Goal: Information Seeking & Learning: Learn about a topic

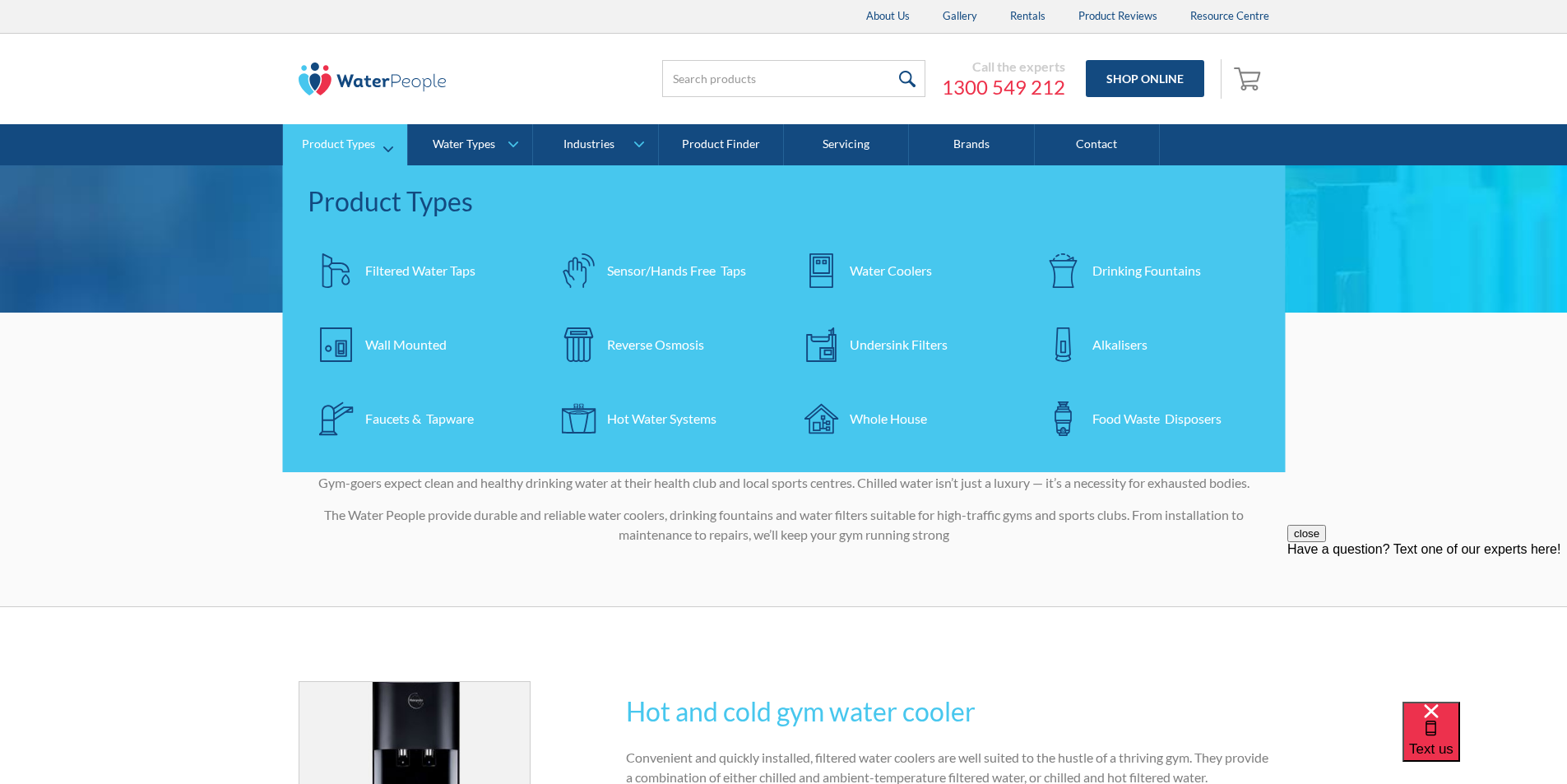
click at [405, 261] on div "Filtered Water Taps" at bounding box center [420, 271] width 110 height 20
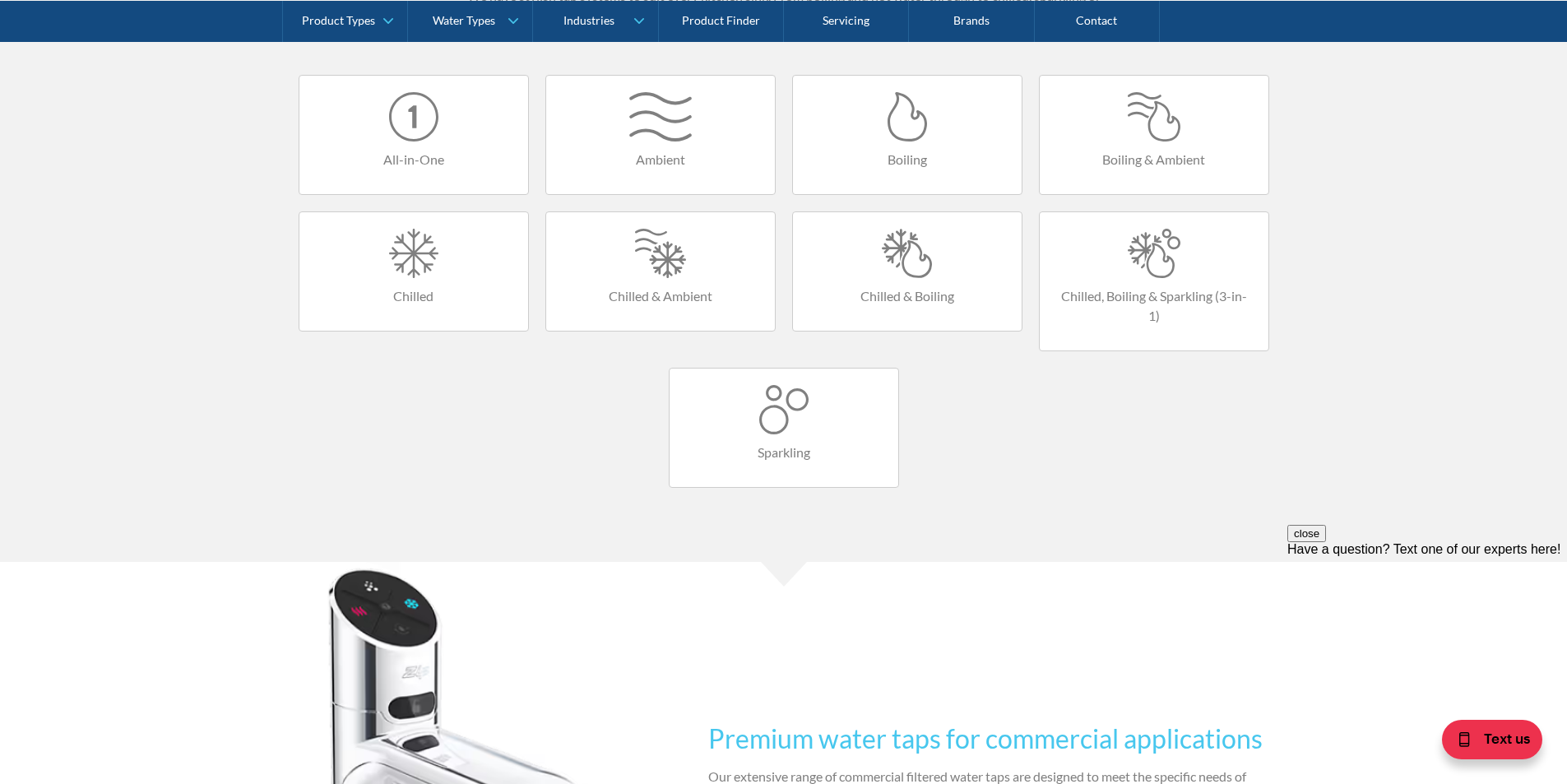
click at [1150, 155] on h4 "Boiling & Ambient" at bounding box center [1154, 160] width 196 height 20
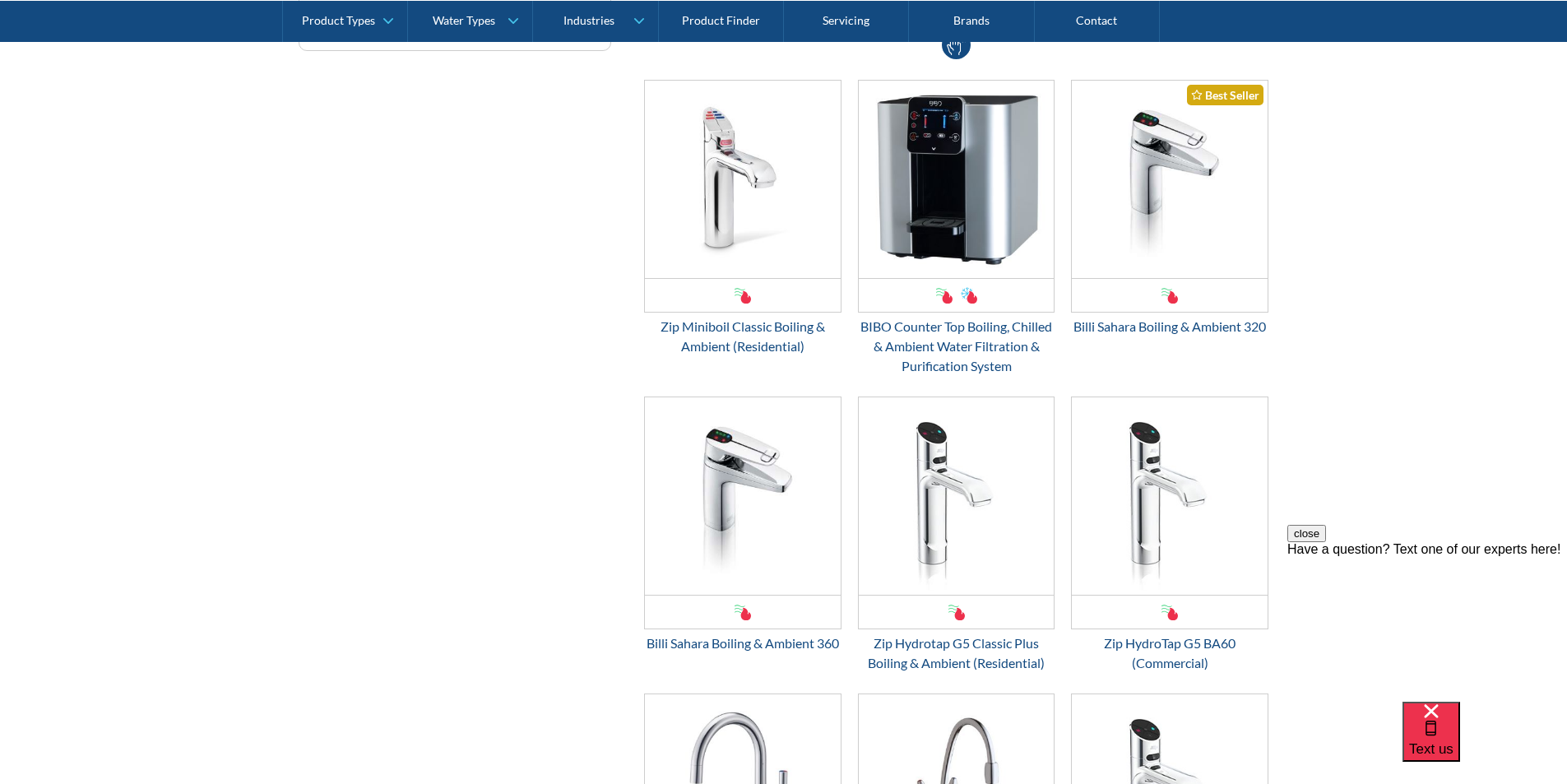
scroll to position [740, 0]
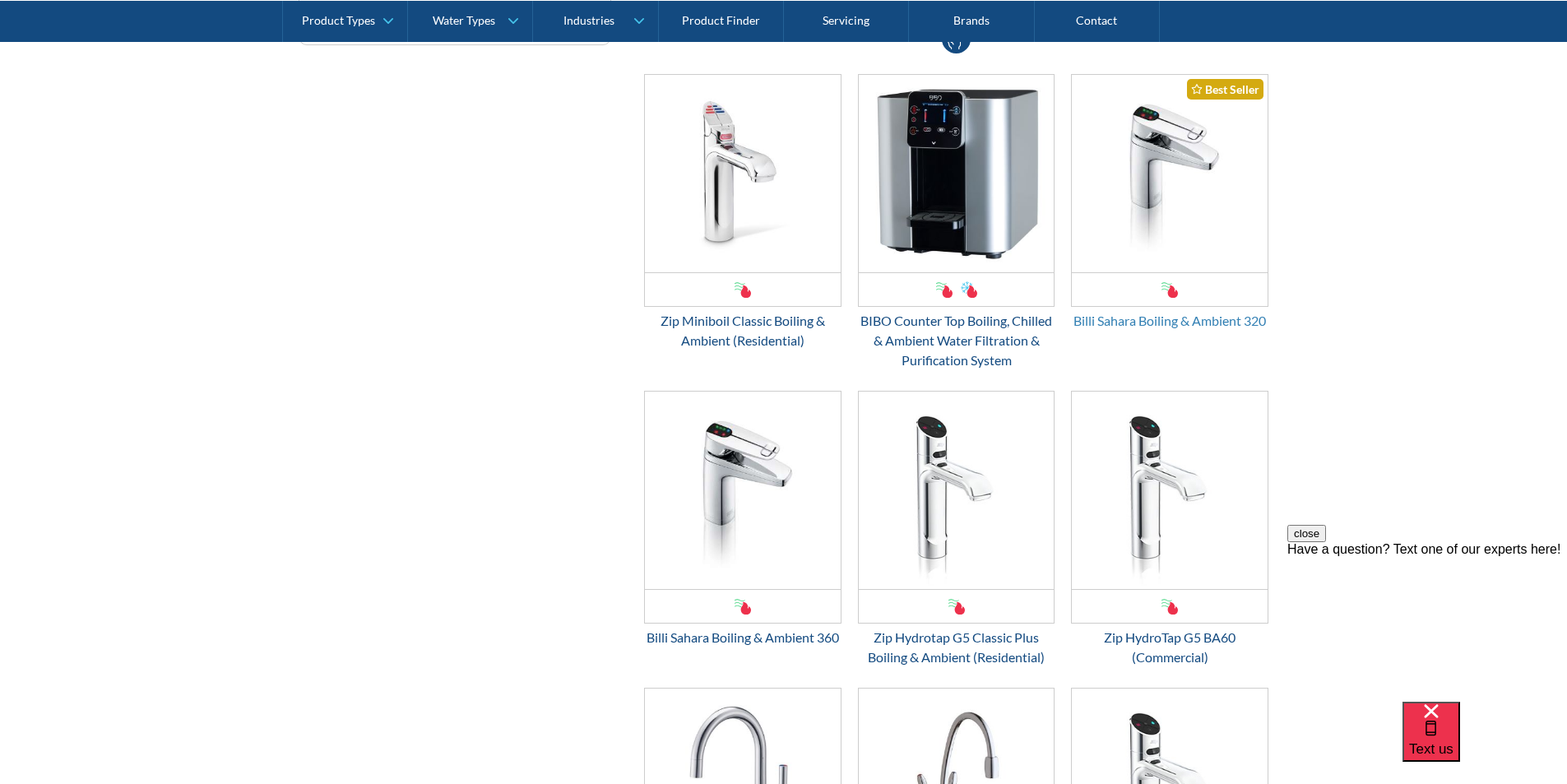
click at [1154, 317] on div "Billi Sahara Boiling & Ambient 320" at bounding box center [1169, 321] width 197 height 20
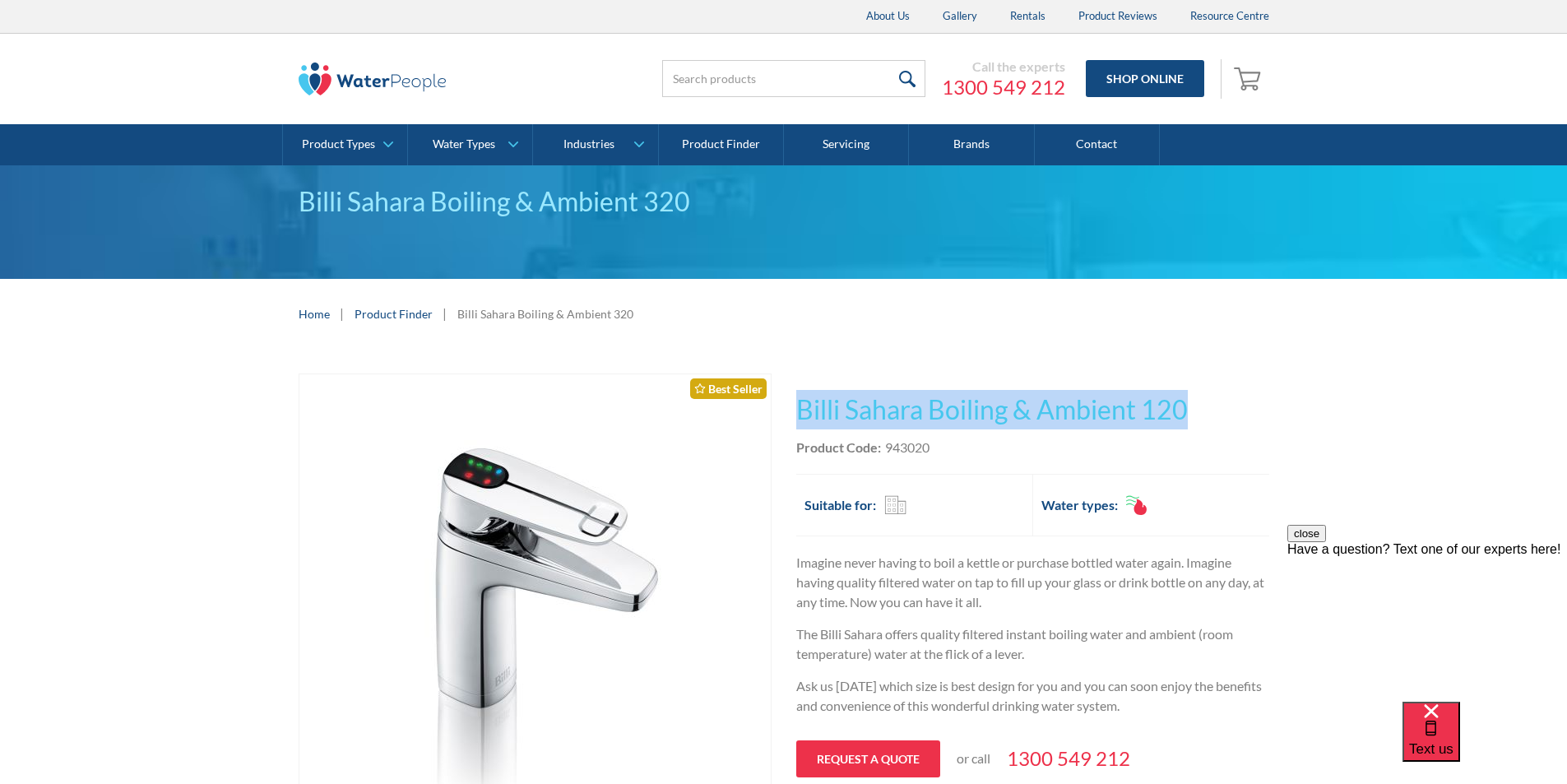
drag, startPoint x: 1200, startPoint y: 406, endPoint x: 810, endPoint y: 398, distance: 390.0
click at [810, 398] on h1 "Billi Sahara Boiling & Ambient 120" at bounding box center [1032, 409] width 473 height 39
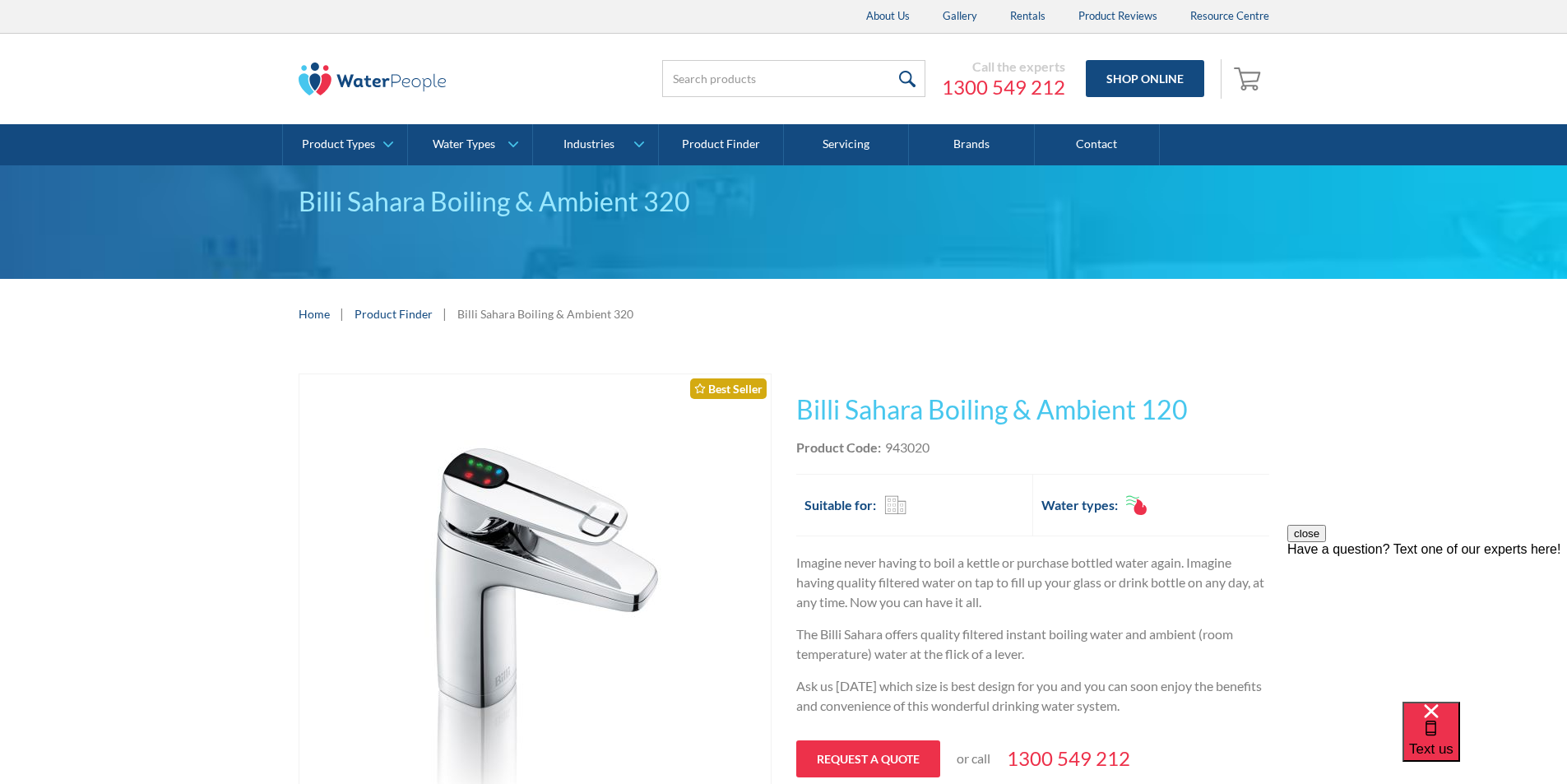
click at [1182, 445] on div "Product Code: 943020" at bounding box center [1032, 448] width 473 height 20
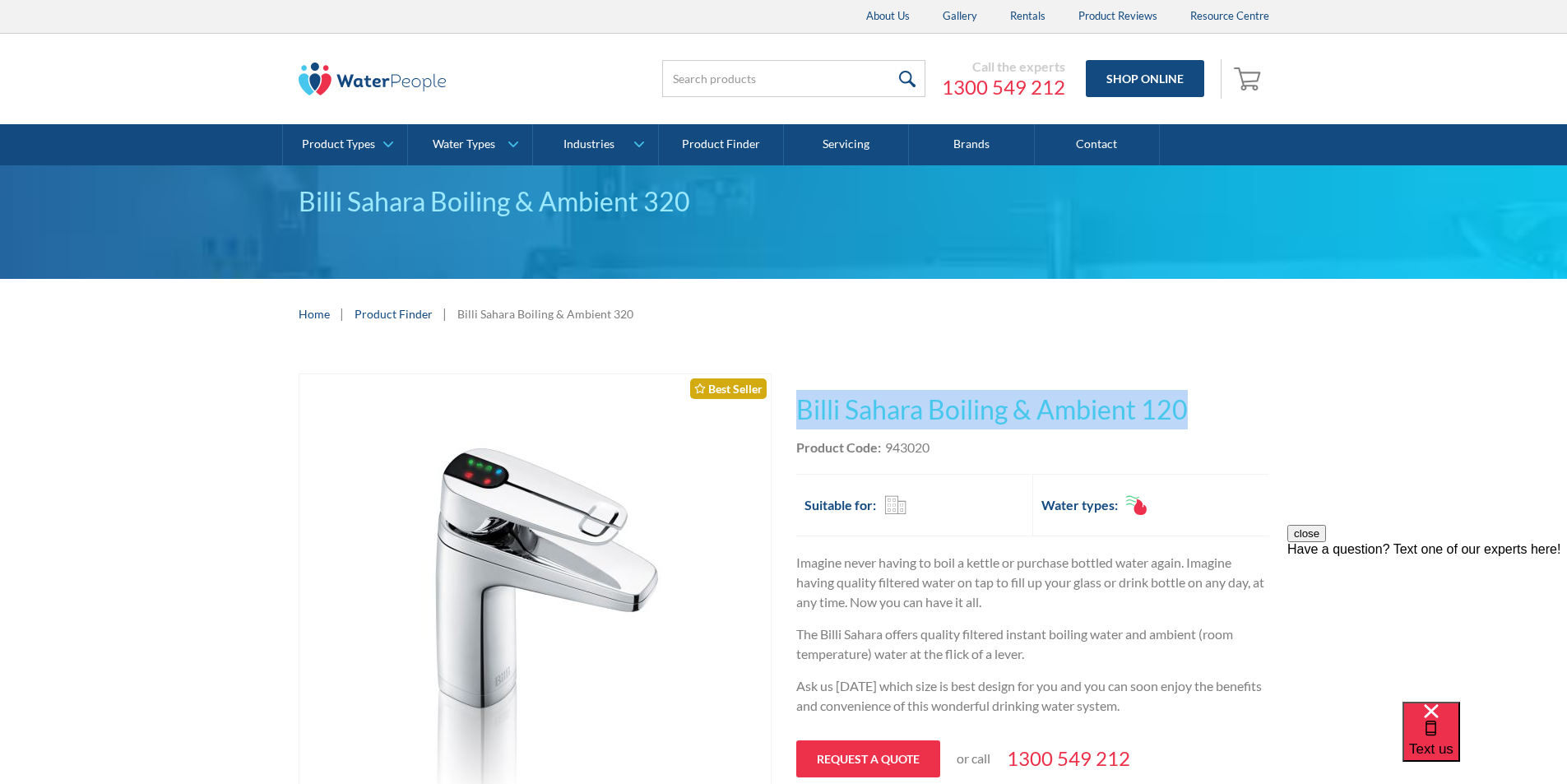
drag, startPoint x: 1200, startPoint y: 402, endPoint x: 792, endPoint y: 403, distance: 408.1
click at [788, 404] on div "Play video Fits Most Brands Best Seller No items found. This tap design is incl…" at bounding box center [784, 732] width 971 height 717
copy h1 "Billi Sahara Boiling & Ambient 120"
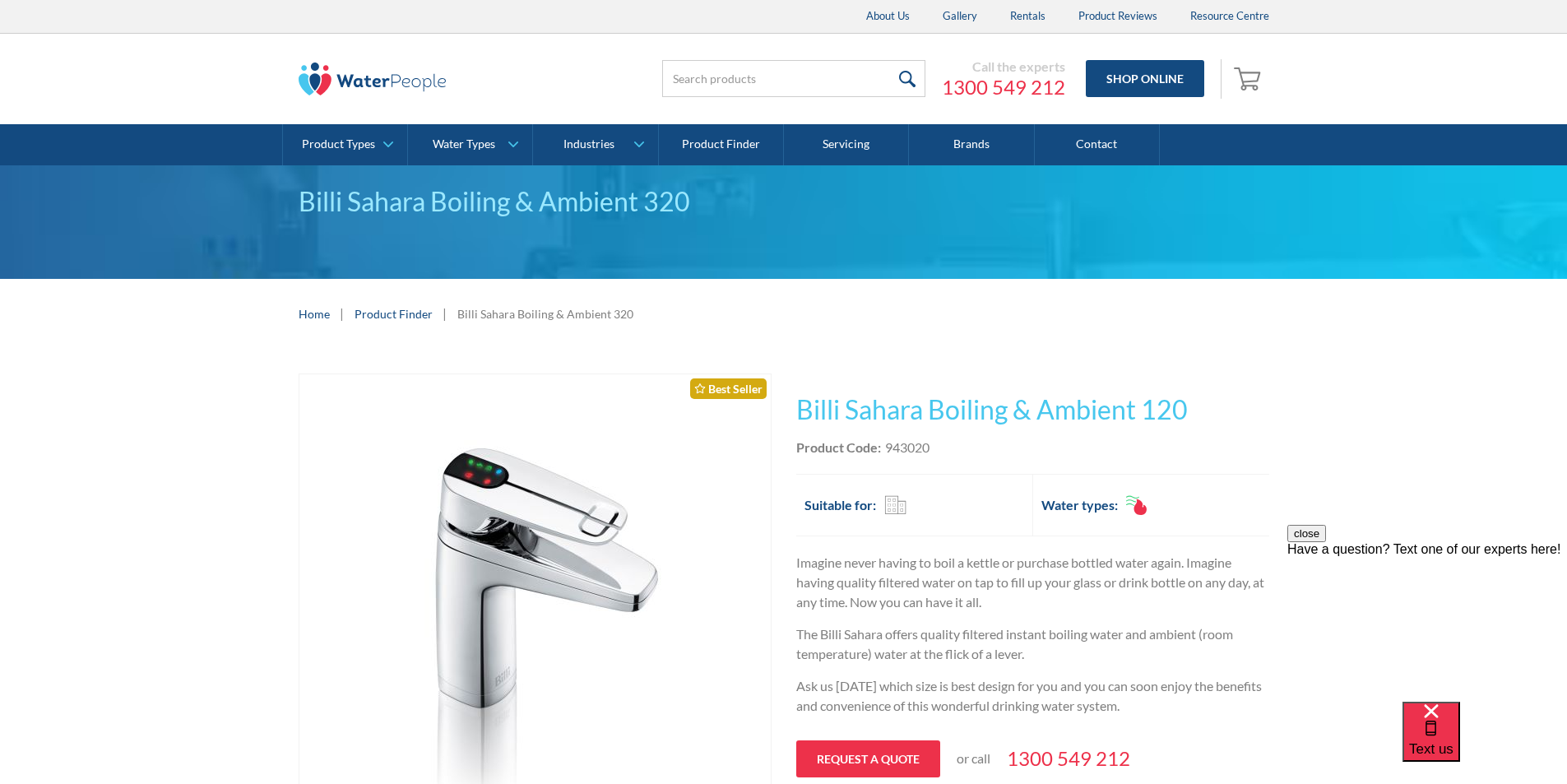
click at [942, 445] on div "Product Code: 943020" at bounding box center [1032, 448] width 473 height 20
drag, startPoint x: 937, startPoint y: 445, endPoint x: 887, endPoint y: 449, distance: 50.4
click at [887, 448] on div "Product Code: 943020" at bounding box center [1032, 448] width 473 height 20
copy div "943020"
